Goal: Task Accomplishment & Management: Manage account settings

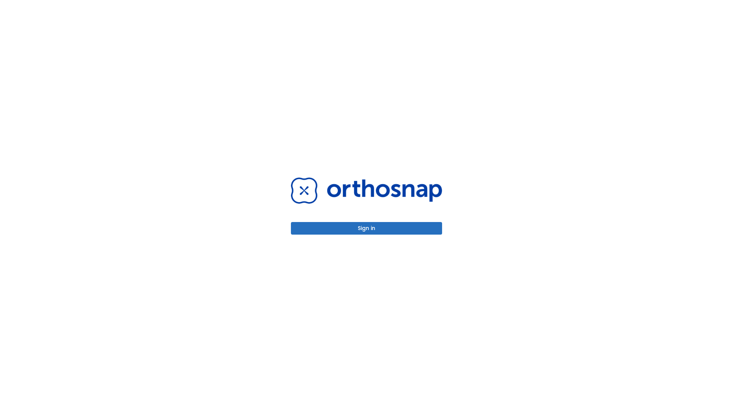
click at [366, 228] on button "Sign in" at bounding box center [366, 228] width 151 height 13
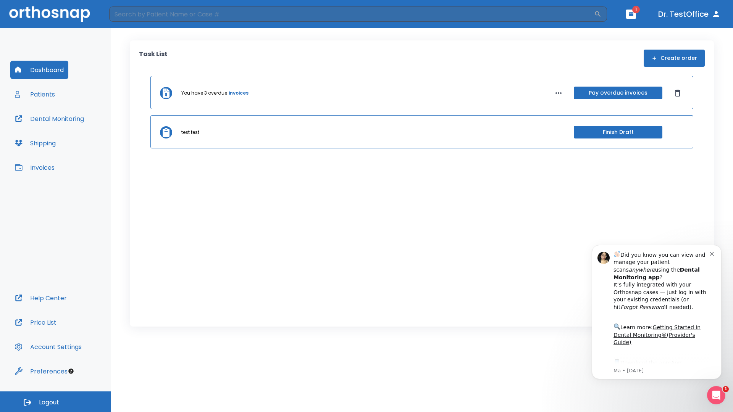
click at [55, 402] on span "Logout" at bounding box center [49, 402] width 20 height 8
